Goal: Task Accomplishment & Management: Complete application form

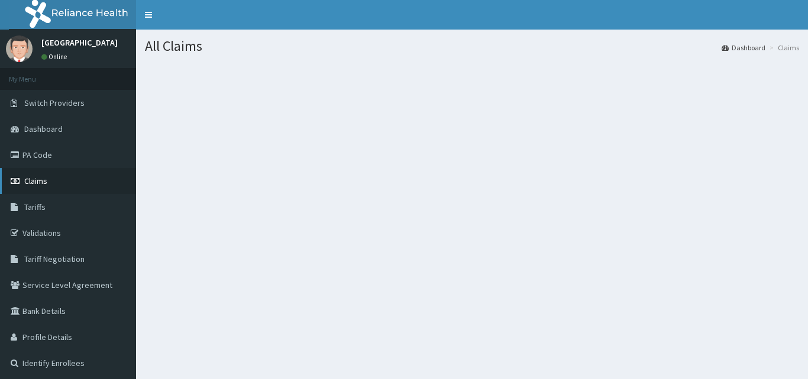
click at [71, 176] on link "Claims" at bounding box center [68, 181] width 136 height 26
click at [57, 191] on link "Claims" at bounding box center [68, 181] width 136 height 26
click at [67, 173] on link "Claims" at bounding box center [68, 181] width 136 height 26
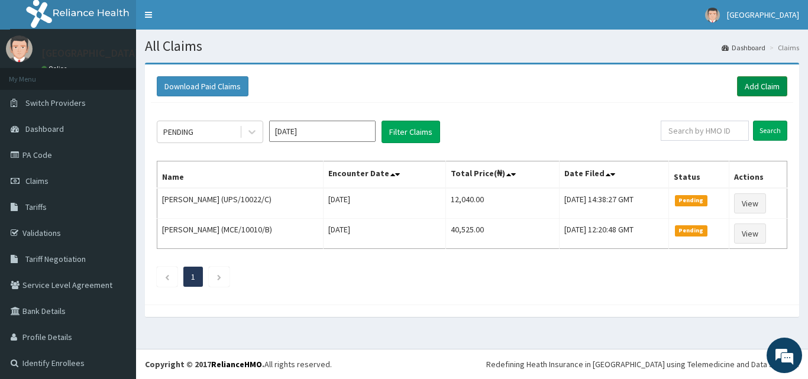
click at [777, 89] on link "Add Claim" at bounding box center [762, 86] width 50 height 20
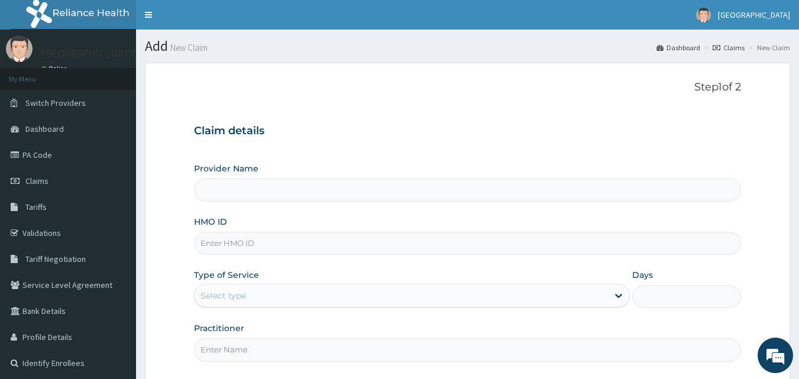
type input "[GEOGRAPHIC_DATA], [GEOGRAPHIC_DATA]"
click at [396, 244] on input "HMO ID" at bounding box center [468, 243] width 548 height 23
paste input "FOH/10118/A"
type input "FOH/10118/A"
click at [312, 277] on div "Type of Service Select type" at bounding box center [412, 288] width 436 height 39
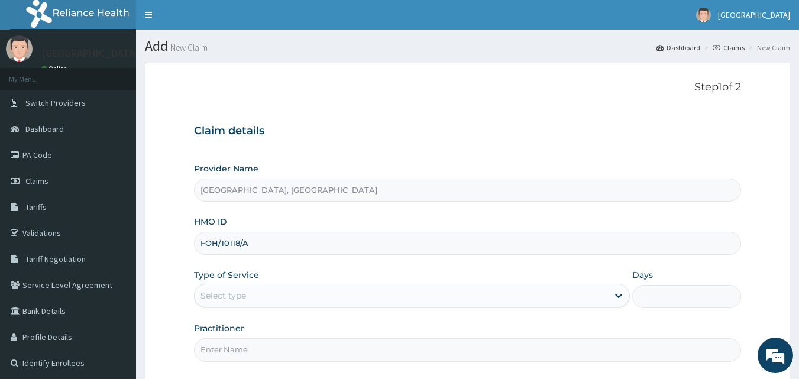
click at [286, 283] on div "Type of Service Select type" at bounding box center [412, 288] width 436 height 39
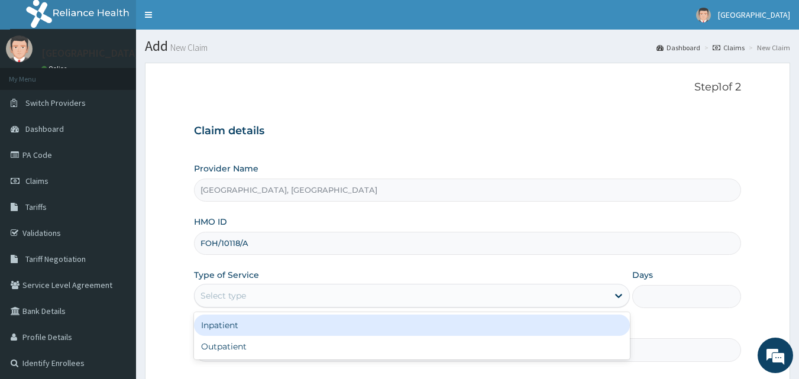
click at [255, 298] on div "Select type" at bounding box center [401, 295] width 413 height 19
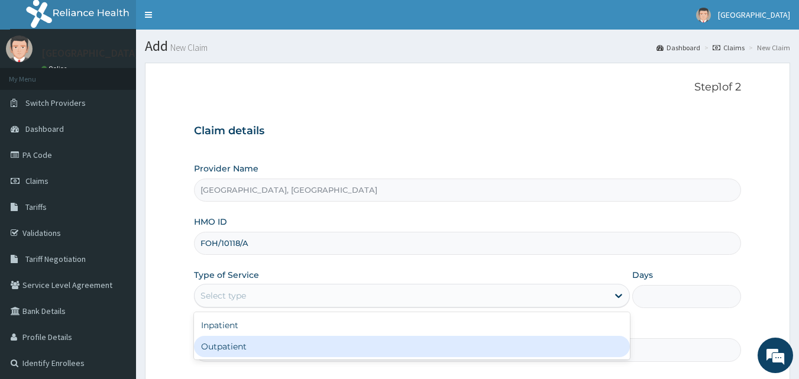
click at [228, 341] on div "Outpatient" at bounding box center [412, 346] width 436 height 21
type input "1"
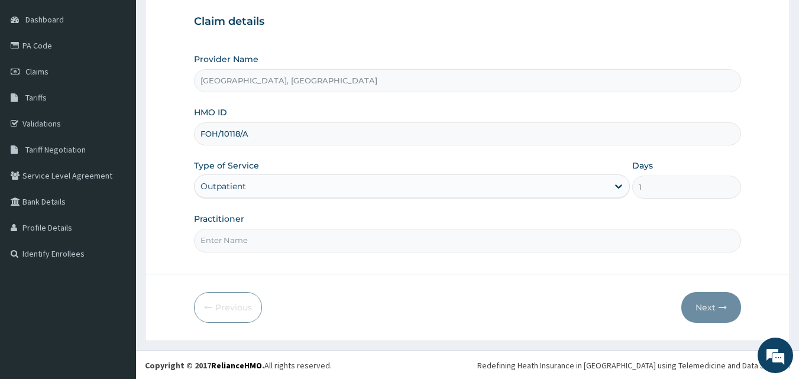
scroll to position [111, 0]
click at [274, 244] on input "Practitioner" at bounding box center [468, 239] width 548 height 23
type input "DR MARTINS"
click at [707, 297] on button "Next" at bounding box center [711, 306] width 60 height 31
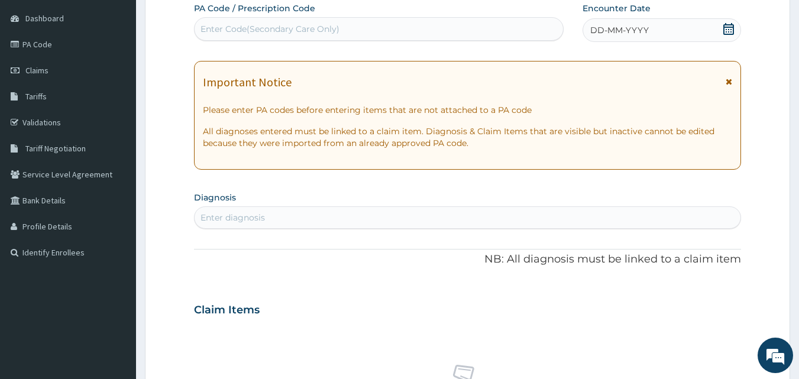
click at [729, 34] on icon at bounding box center [728, 29] width 11 height 12
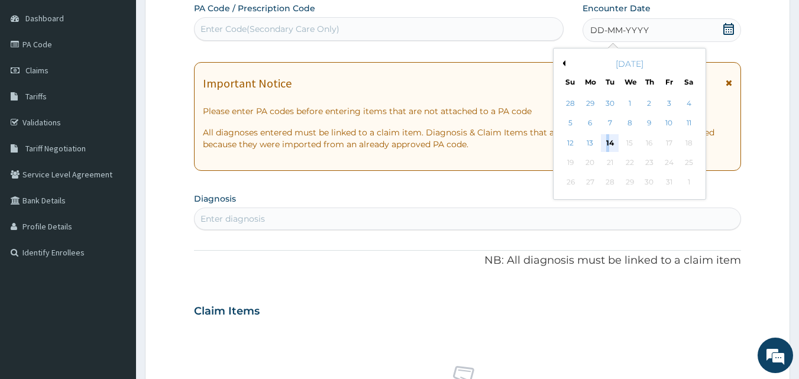
click at [608, 145] on div "14" at bounding box center [610, 143] width 18 height 18
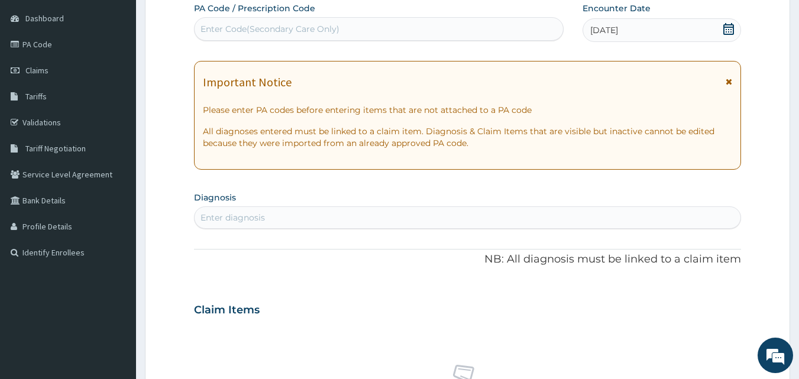
click at [257, 205] on section "Diagnosis Enter diagnosis" at bounding box center [468, 209] width 548 height 40
click at [248, 224] on div "Enter diagnosis" at bounding box center [468, 217] width 546 height 19
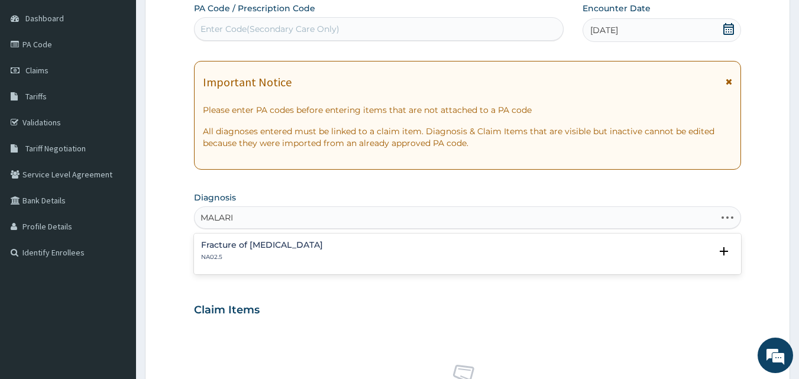
type input "MALARIA"
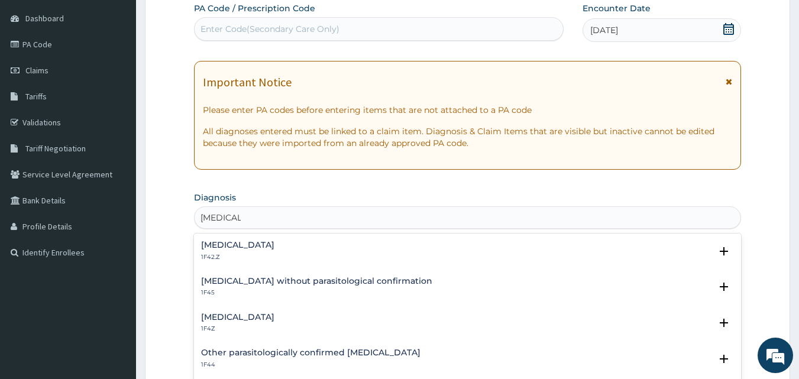
scroll to position [59, 0]
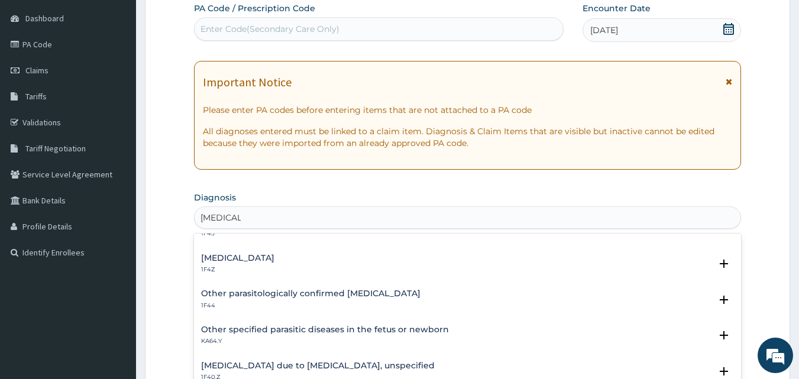
click at [244, 261] on h4 "Malaria, unspecified" at bounding box center [237, 258] width 73 height 9
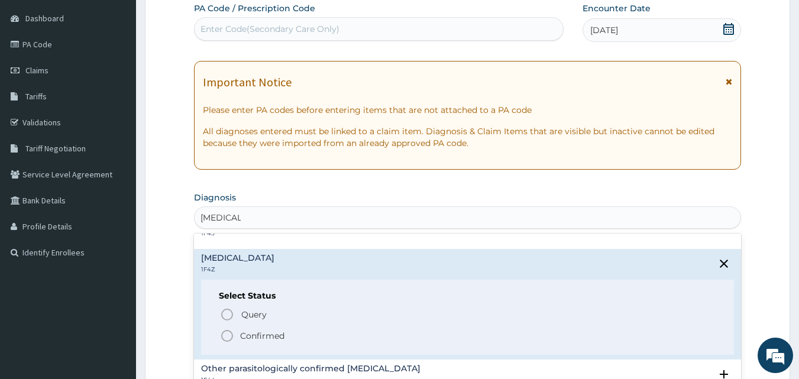
click at [245, 332] on p "Confirmed" at bounding box center [262, 336] width 44 height 12
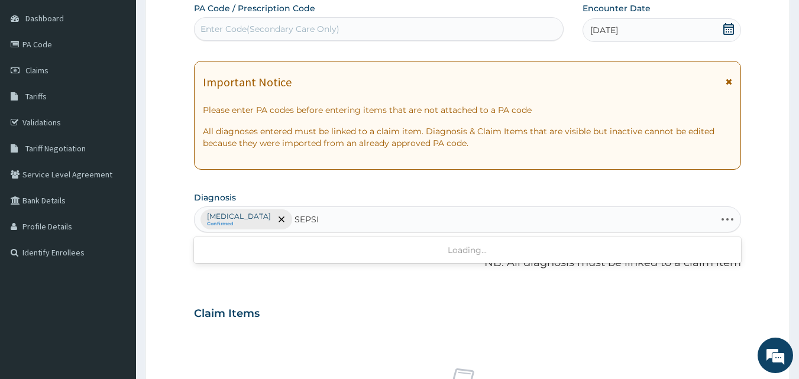
type input "SEPSIS"
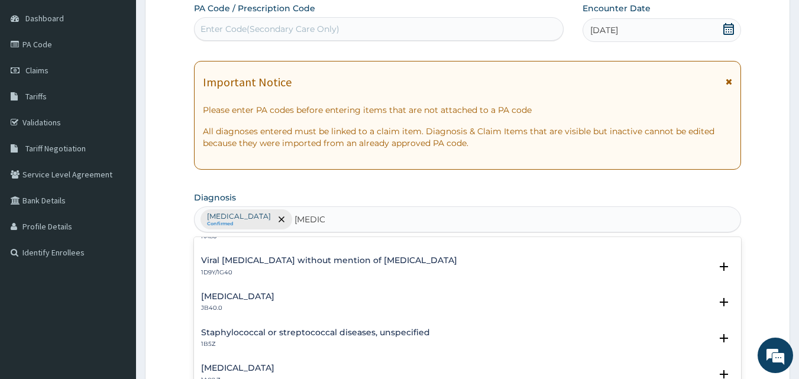
scroll to position [177, 0]
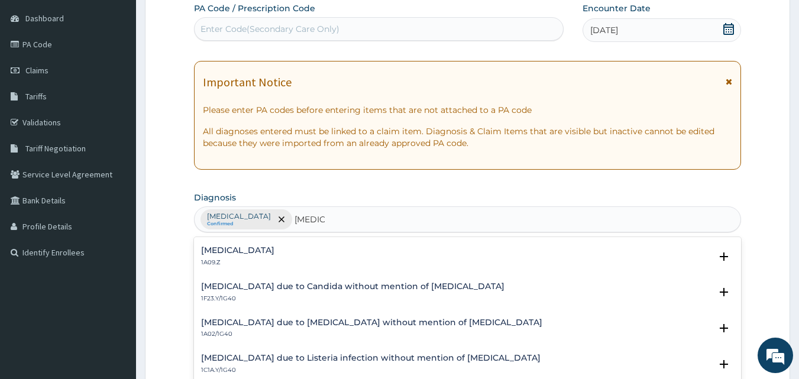
click at [274, 258] on p "1A09.Z" at bounding box center [237, 262] width 73 height 8
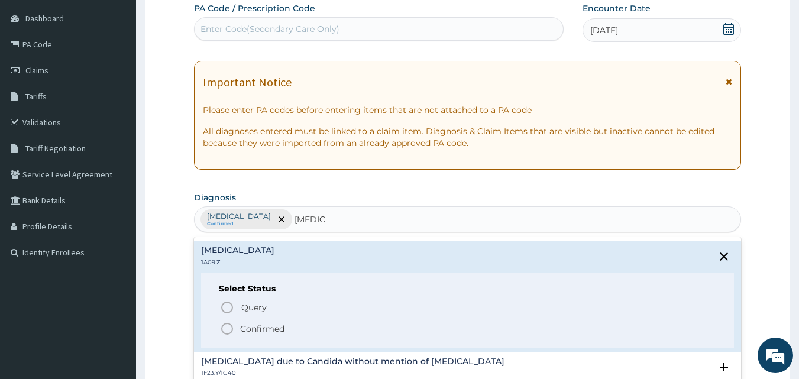
click at [259, 331] on p "Confirmed" at bounding box center [262, 329] width 44 height 12
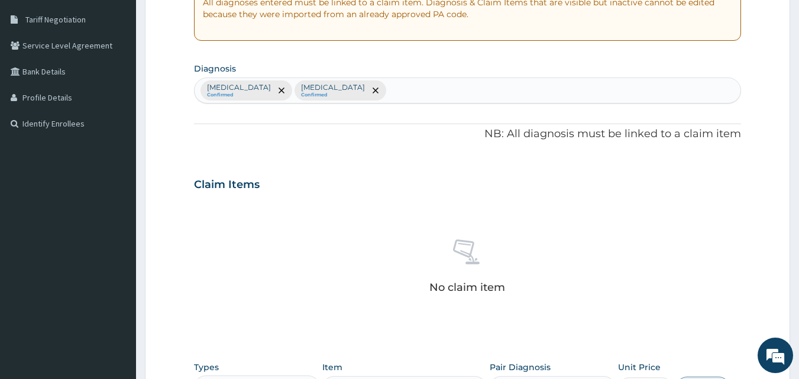
scroll to position [406, 0]
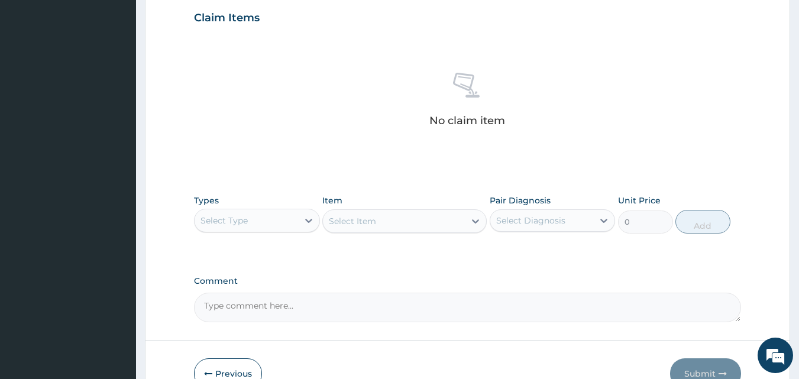
click at [240, 232] on div "Types Select Type" at bounding box center [257, 214] width 126 height 39
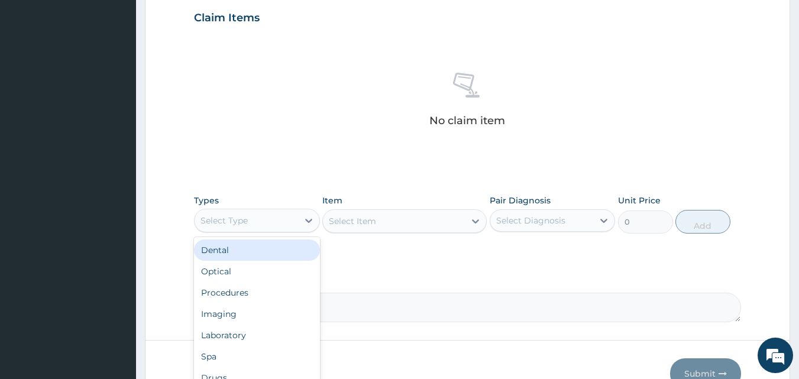
click at [250, 218] on div "Select Type" at bounding box center [246, 220] width 103 height 19
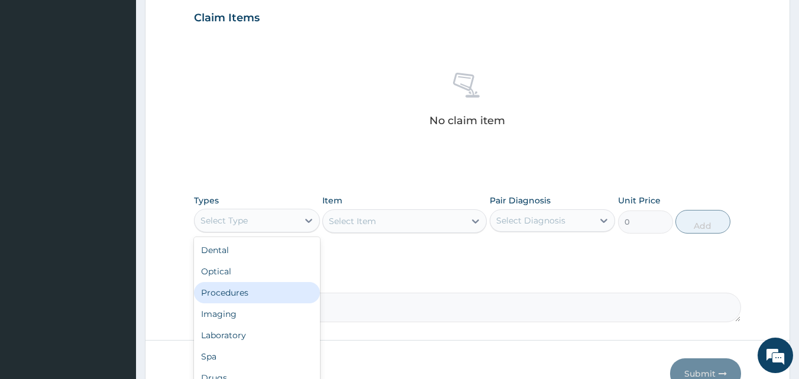
click at [251, 290] on div "Procedures" at bounding box center [257, 292] width 126 height 21
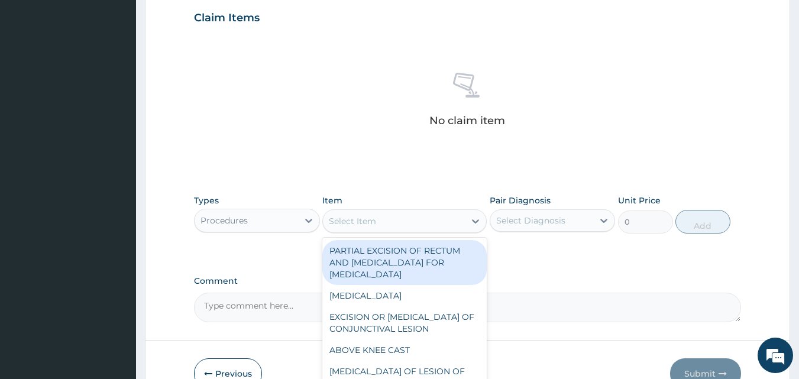
click at [420, 217] on div "Select Item" at bounding box center [394, 221] width 142 height 19
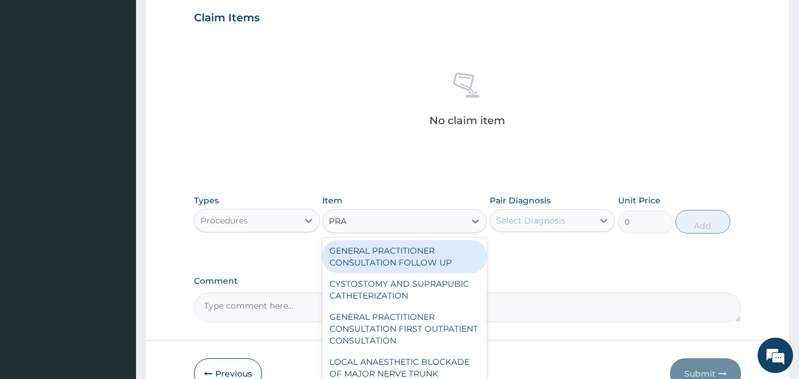
type input "PRAC"
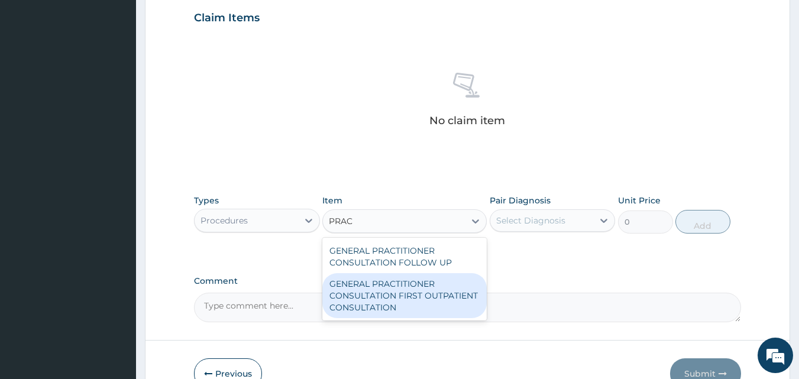
click at [398, 299] on div "GENERAL PRACTITIONER CONSULTATION FIRST OUTPATIENT CONSULTATION" at bounding box center [404, 295] width 164 height 45
type input "3548"
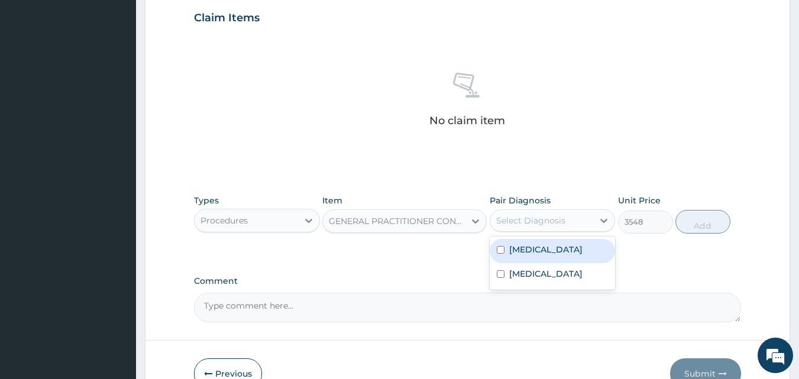
click at [555, 219] on div "Select Diagnosis" at bounding box center [530, 221] width 69 height 12
drag, startPoint x: 542, startPoint y: 246, endPoint x: 526, endPoint y: 284, distance: 41.1
click at [540, 257] on div "Malaria, unspecified" at bounding box center [553, 251] width 126 height 24
checkbox input "true"
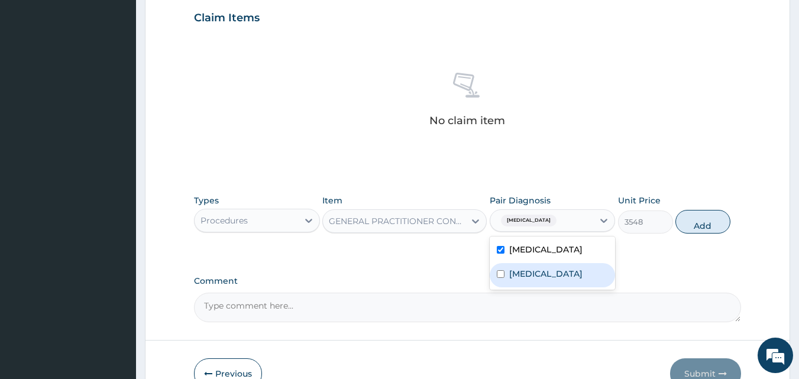
click at [529, 274] on label "Salmonella infection, unspecified" at bounding box center [545, 274] width 73 height 12
checkbox input "true"
click at [706, 221] on button "Add" at bounding box center [702, 222] width 55 height 24
type input "0"
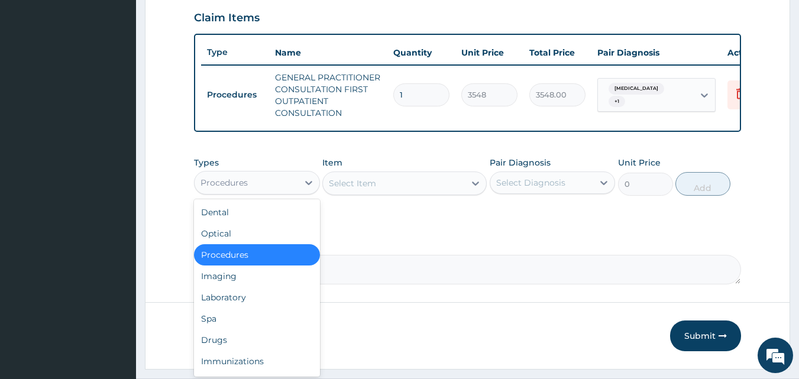
click at [279, 195] on div "Procedures" at bounding box center [257, 183] width 126 height 24
click at [234, 308] on div "Laboratory" at bounding box center [257, 297] width 126 height 21
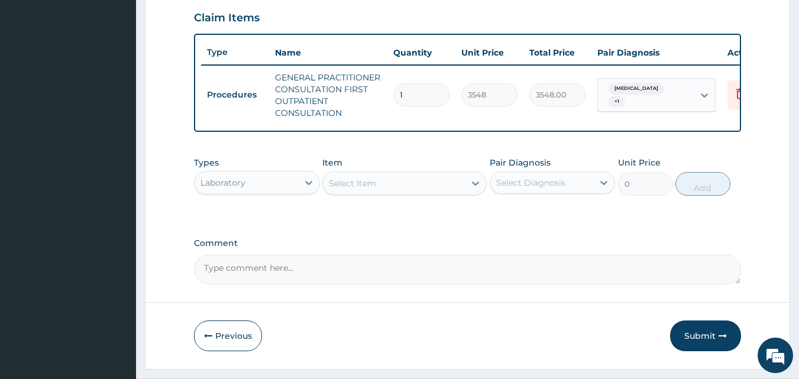
click at [400, 193] on div "Select Item" at bounding box center [394, 183] width 142 height 19
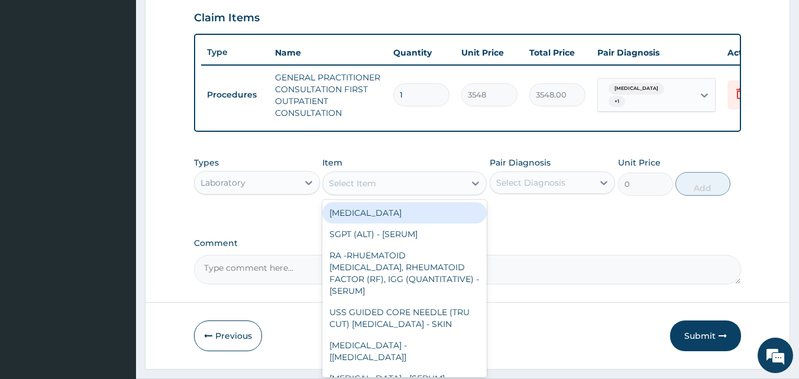
type input ","
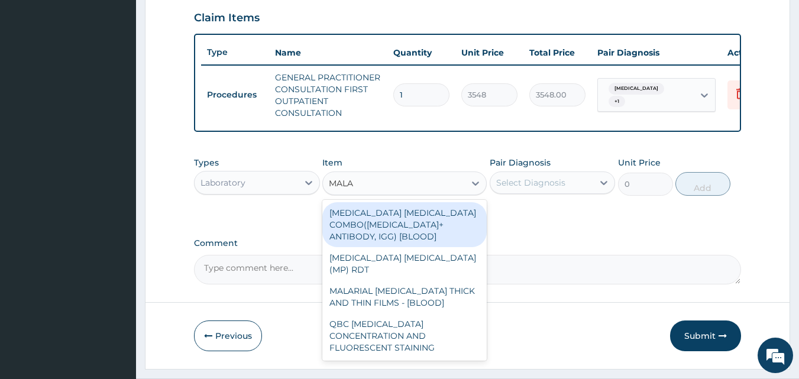
type input "MALAR"
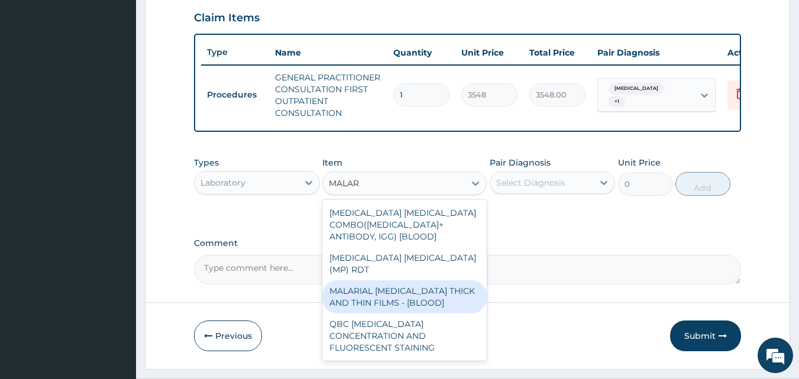
click at [429, 286] on div "MALARIAL PARASITE THICK AND THIN FILMS - [BLOOD]" at bounding box center [404, 296] width 164 height 33
type input "1800"
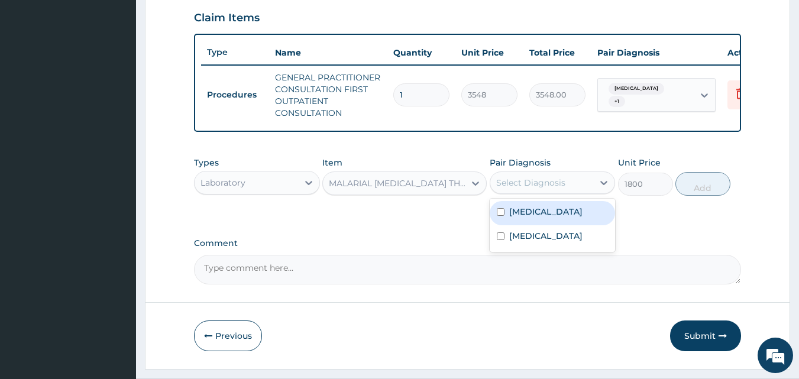
click at [524, 192] on div "Select Diagnosis" at bounding box center [541, 182] width 103 height 19
drag, startPoint x: 530, startPoint y: 222, endPoint x: 543, endPoint y: 224, distance: 13.1
click at [532, 218] on label "Malaria, unspecified" at bounding box center [545, 212] width 73 height 12
checkbox input "true"
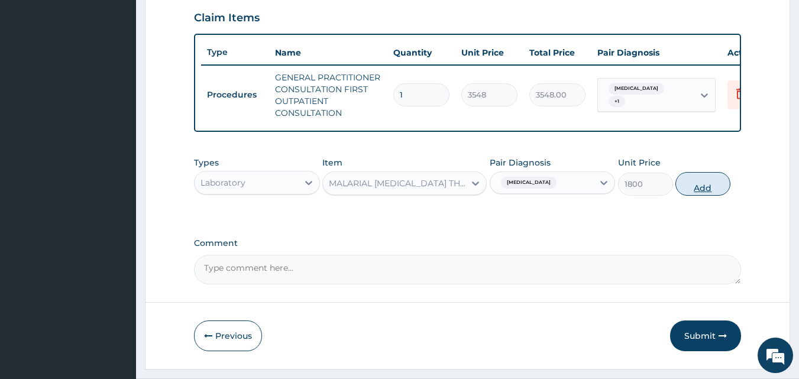
click at [721, 190] on button "Add" at bounding box center [702, 184] width 55 height 24
type input "0"
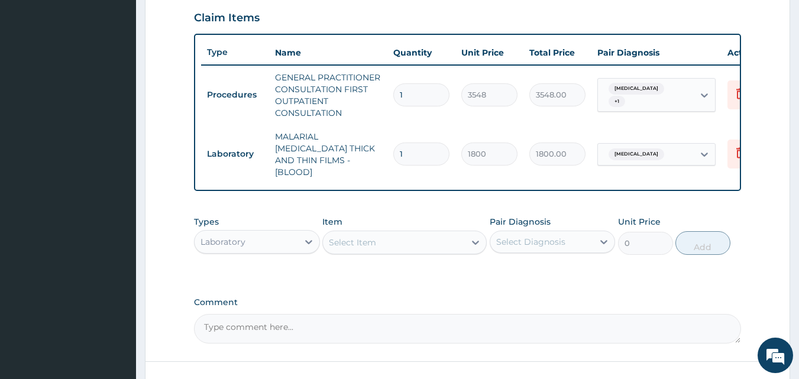
click at [407, 223] on div "Item Select Item" at bounding box center [404, 235] width 164 height 39
click at [396, 233] on div "Select Item" at bounding box center [394, 242] width 142 height 19
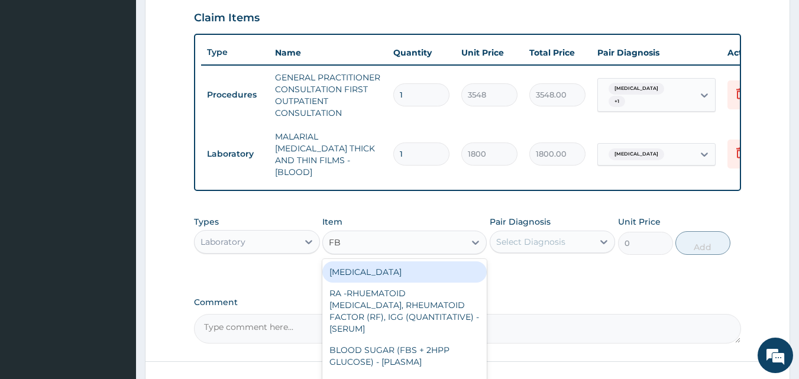
type input "FBC"
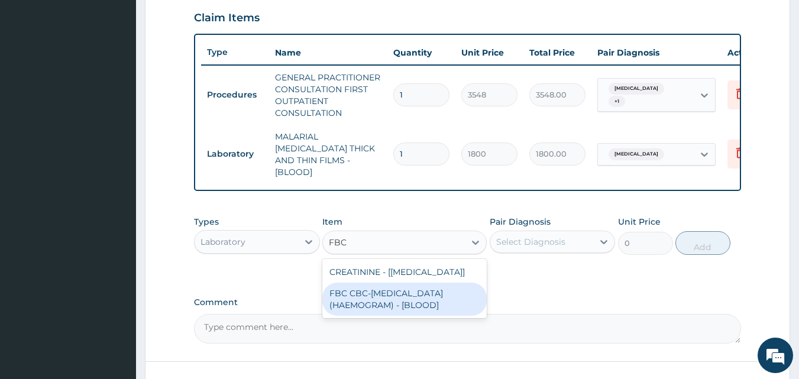
click at [381, 290] on div "FBC CBC-COMPLETE BLOOD COUNT (HAEMOGRAM) - [BLOOD]" at bounding box center [404, 299] width 164 height 33
type input "4500"
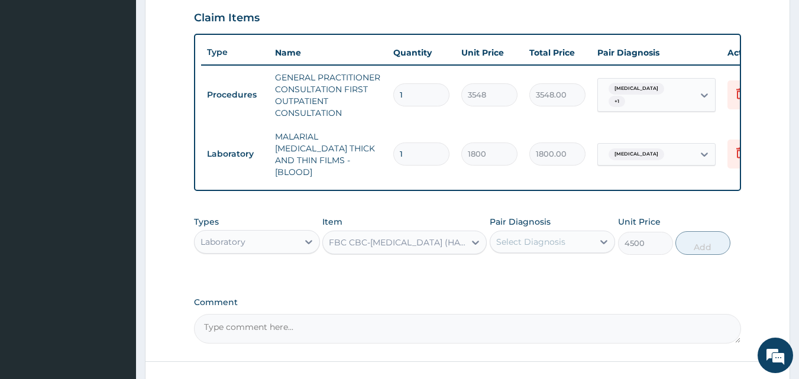
click at [540, 242] on div "Select Diagnosis" at bounding box center [530, 242] width 69 height 12
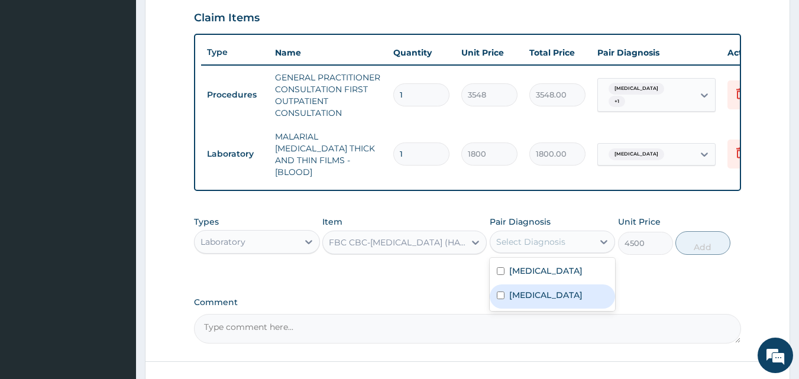
drag, startPoint x: 521, startPoint y: 295, endPoint x: 521, endPoint y: 284, distance: 10.6
click at [521, 296] on label "Salmonella infection, unspecified" at bounding box center [545, 295] width 73 height 12
checkbox input "true"
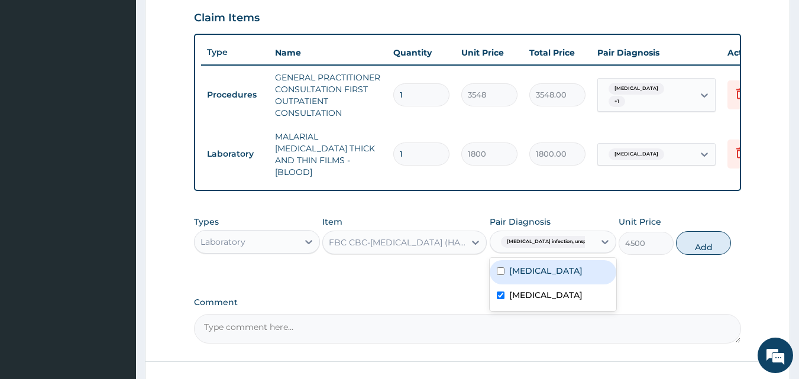
click at [524, 274] on div "Malaria, unspecified" at bounding box center [553, 272] width 127 height 24
checkbox input "true"
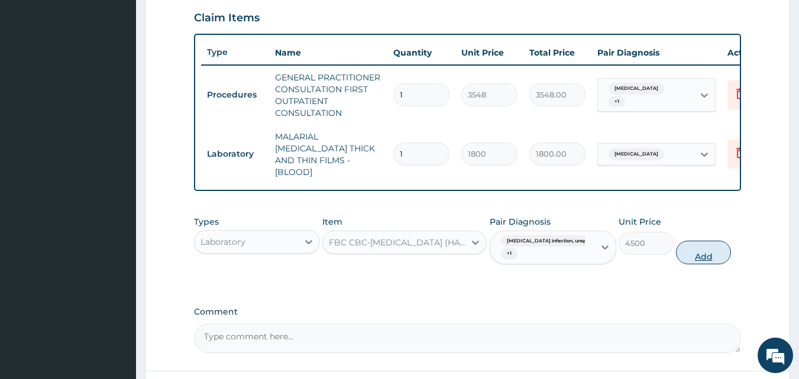
click at [696, 254] on button "Add" at bounding box center [703, 253] width 55 height 24
type input "0"
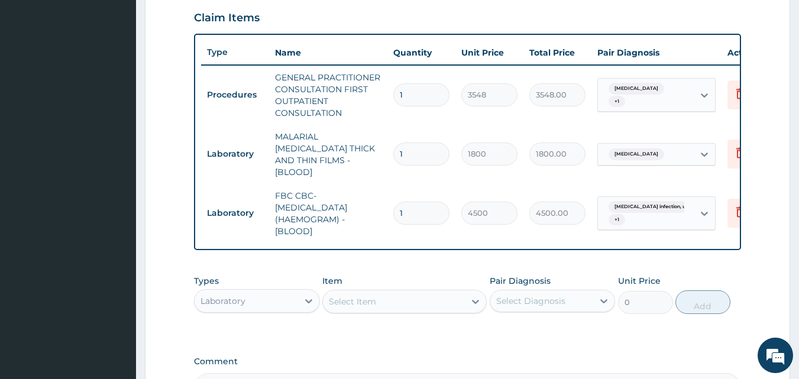
click at [226, 304] on div "Laboratory" at bounding box center [246, 300] width 103 height 19
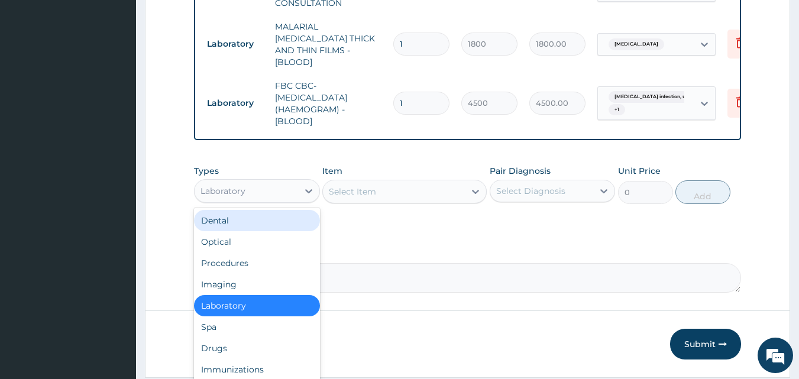
scroll to position [524, 0]
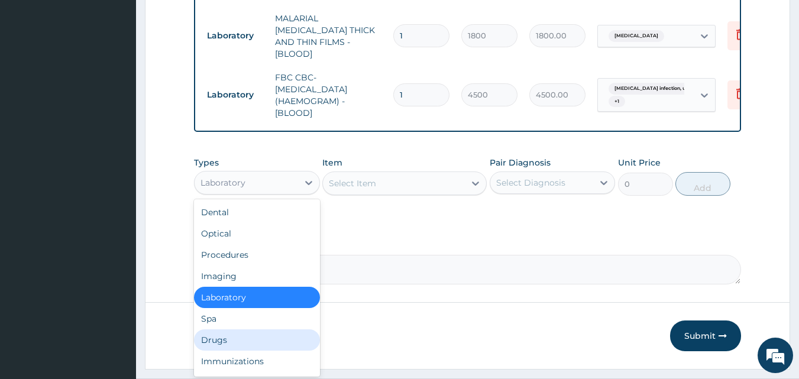
click at [218, 332] on div "Drugs" at bounding box center [257, 339] width 126 height 21
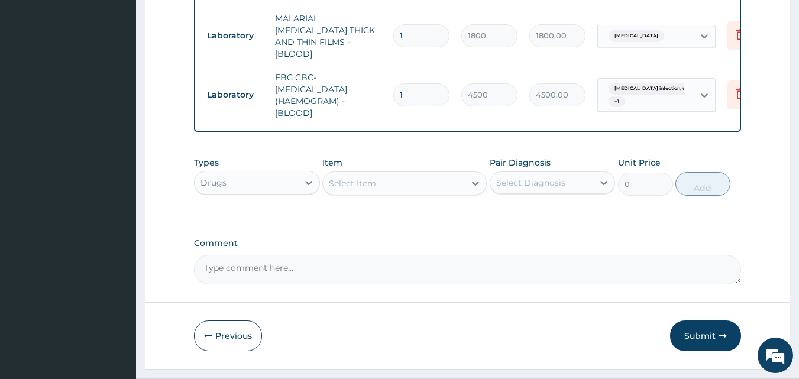
click at [371, 177] on div "Select Item" at bounding box center [352, 183] width 47 height 12
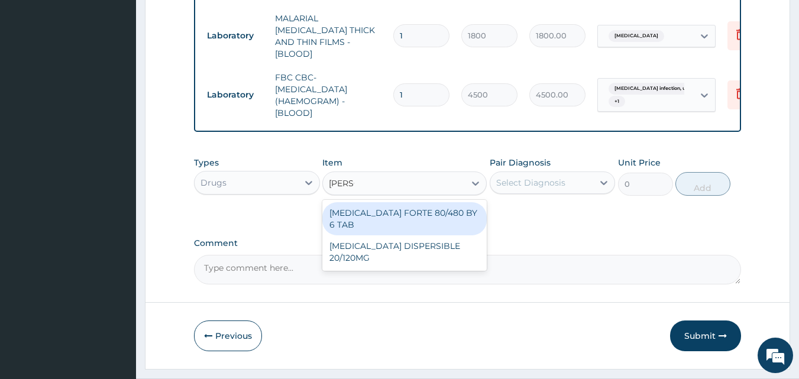
type input "COART"
click at [380, 202] on div "COARTEM FORTE 80/480 BY 6 TAB" at bounding box center [404, 218] width 164 height 33
type input "449"
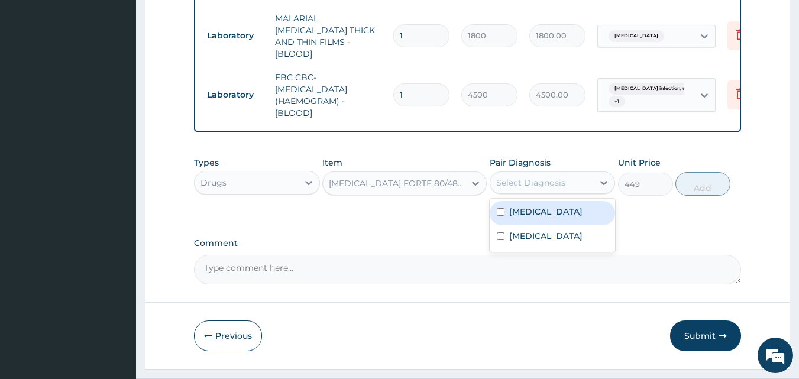
click at [572, 182] on div "Select Diagnosis" at bounding box center [541, 182] width 103 height 19
click at [557, 213] on label "Malaria, unspecified" at bounding box center [545, 212] width 73 height 12
checkbox input "true"
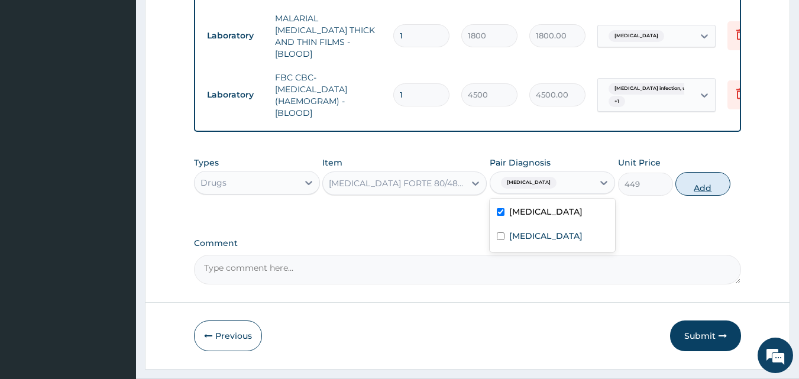
click at [712, 176] on button "Add" at bounding box center [702, 184] width 55 height 24
type input "0"
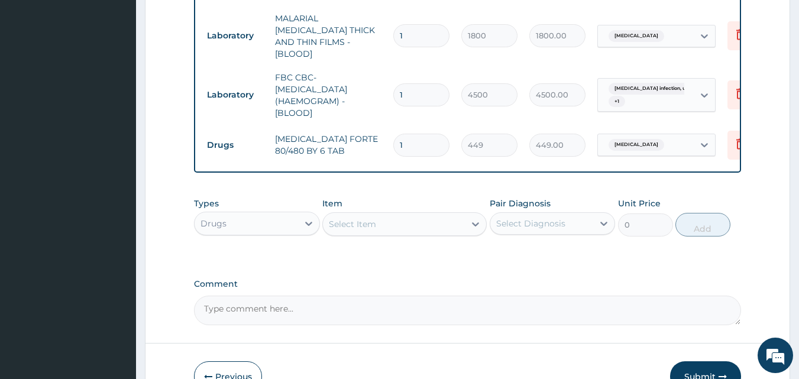
type input "0.00"
type input "6"
type input "2694.00"
type input "6"
click at [436, 225] on div "Select Item" at bounding box center [394, 224] width 142 height 19
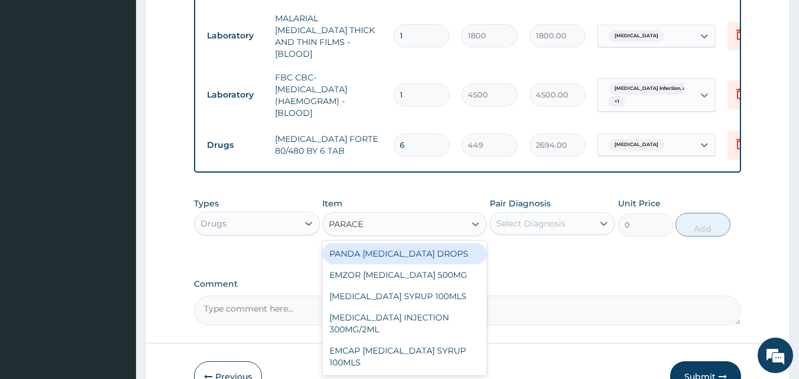
type input "PARACET"
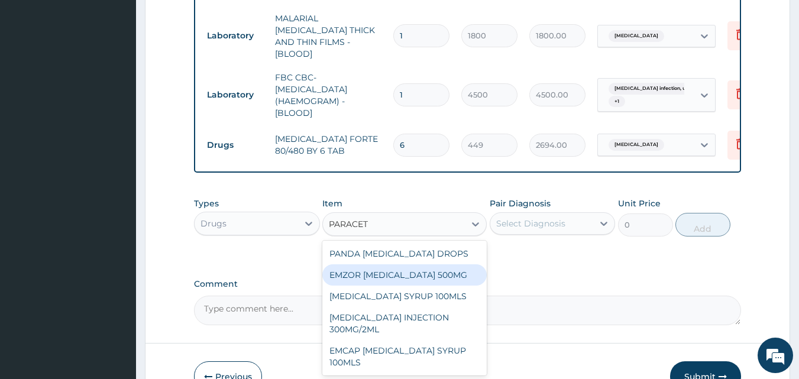
click at [390, 276] on div "EMZOR PARACETAMOL 500MG" at bounding box center [404, 274] width 164 height 21
type input "24"
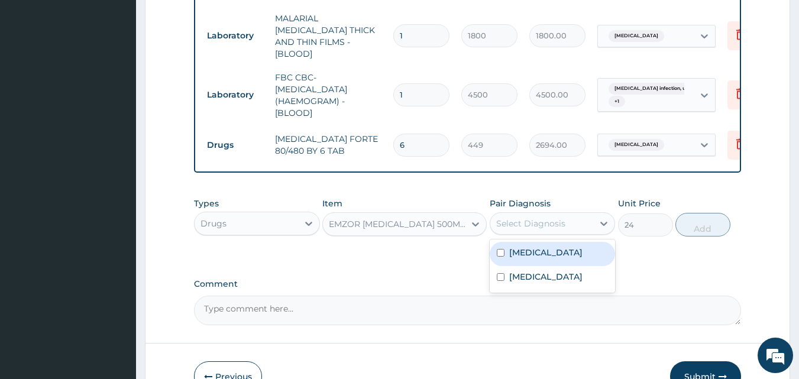
click at [553, 221] on div "Select Diagnosis" at bounding box center [530, 224] width 69 height 12
click at [552, 244] on div "Malaria, unspecified" at bounding box center [553, 254] width 126 height 24
checkbox input "true"
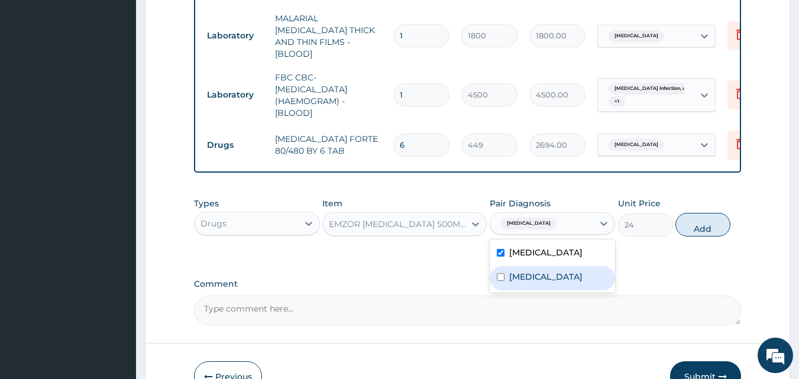
click at [542, 281] on label "Salmonella infection, unspecified" at bounding box center [545, 277] width 73 height 12
checkbox input "true"
click at [682, 225] on button "Add" at bounding box center [702, 225] width 55 height 24
type input "0"
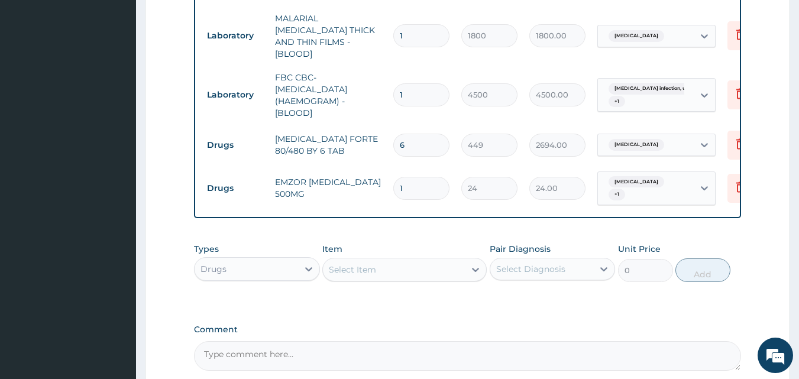
type input "18"
type input "432.00"
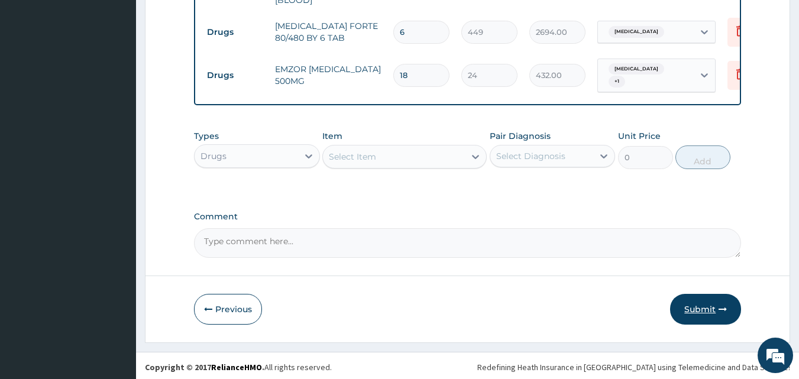
type input "18"
click at [698, 300] on button "Submit" at bounding box center [705, 309] width 71 height 31
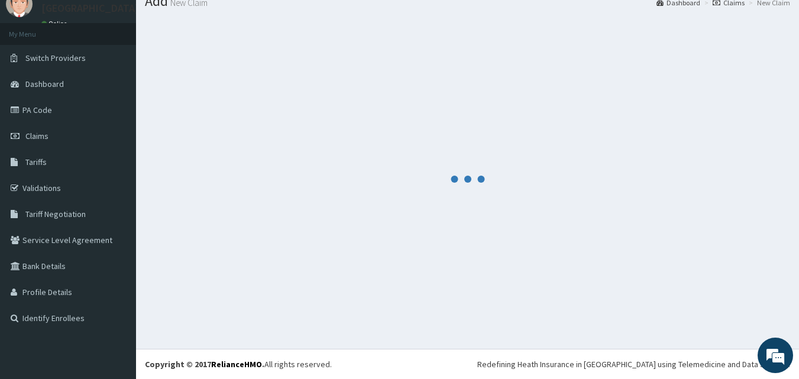
scroll to position [45, 0]
